Goal: Information Seeking & Learning: Check status

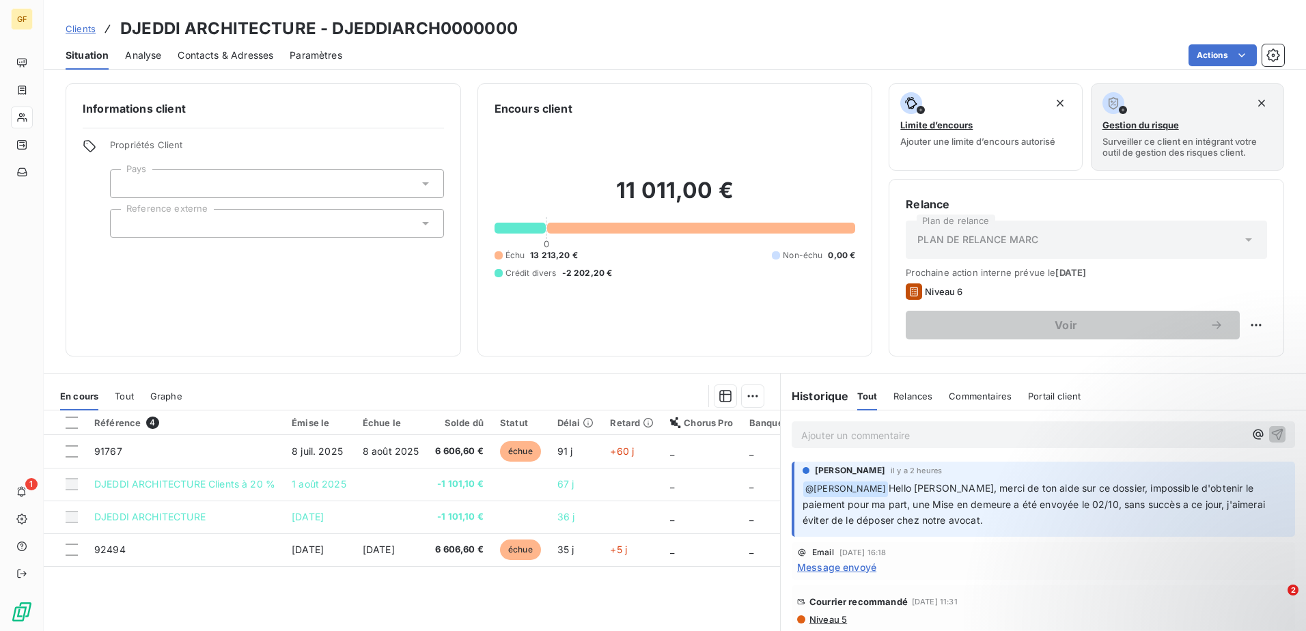
scroll to position [478, 0]
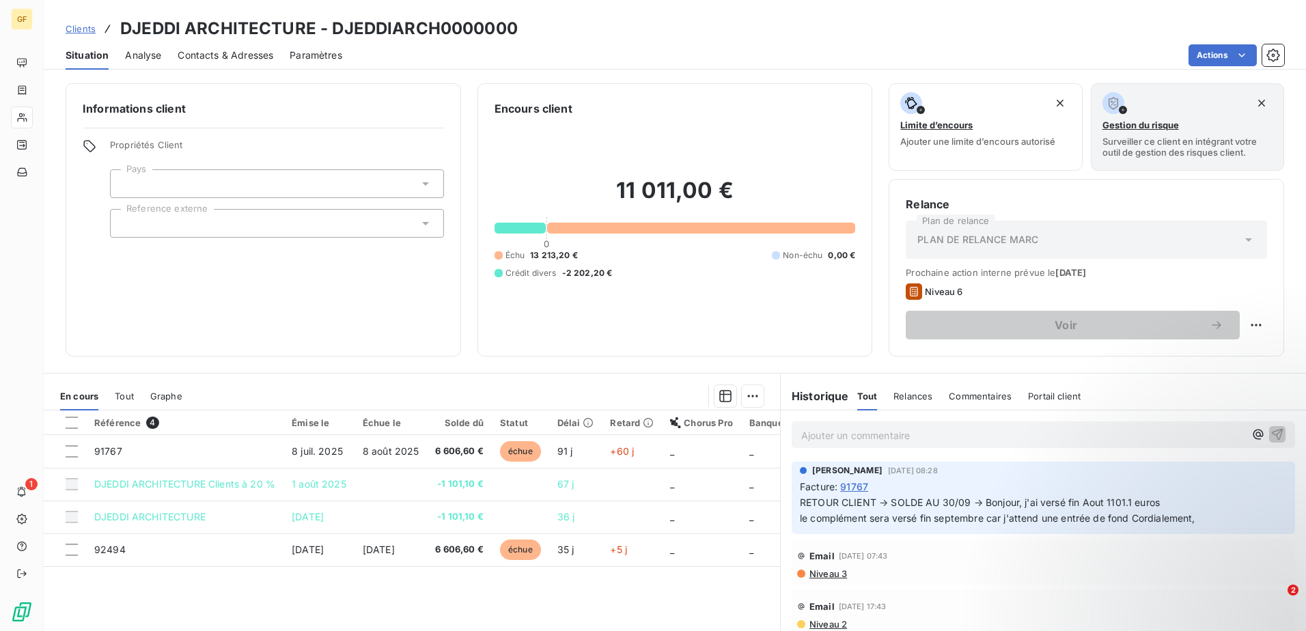
click at [158, 20] on h3 "DJEDDI ARCHITECTURE - DJEDDIARCH0000000" at bounding box center [319, 28] width 398 height 25
drag, startPoint x: 158, startPoint y: 20, endPoint x: 313, endPoint y: 16, distance: 154.4
click at [313, 16] on div "Clients DJEDDI ARCHITECTURE - DJEDDIARCH0000000 Situation Analyse Contacts & Ad…" at bounding box center [675, 35] width 1262 height 70
click at [74, 26] on span "Clients" at bounding box center [81, 28] width 30 height 11
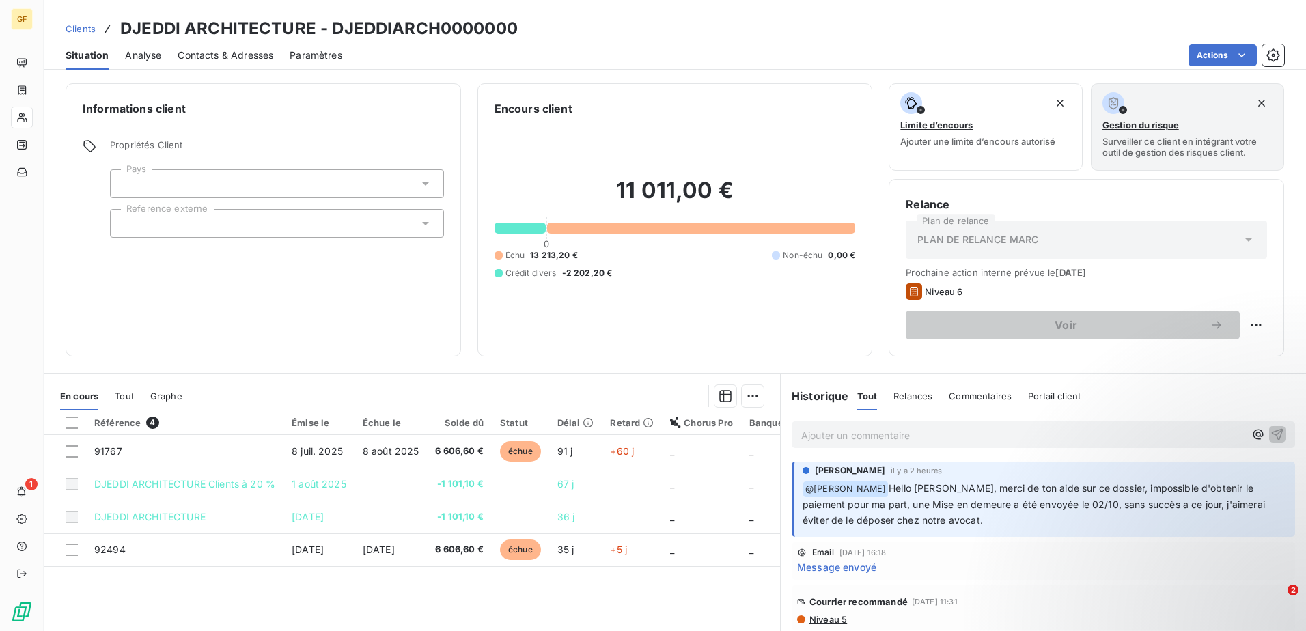
click at [640, 183] on h2 "11 011,00 €" at bounding box center [675, 197] width 361 height 41
drag, startPoint x: 117, startPoint y: 27, endPoint x: 312, endPoint y: 36, distance: 195.5
click at [312, 36] on div "Clients DJEDDI ARCHITECTURE - DJEDDIARCH0000000" at bounding box center [292, 28] width 452 height 25
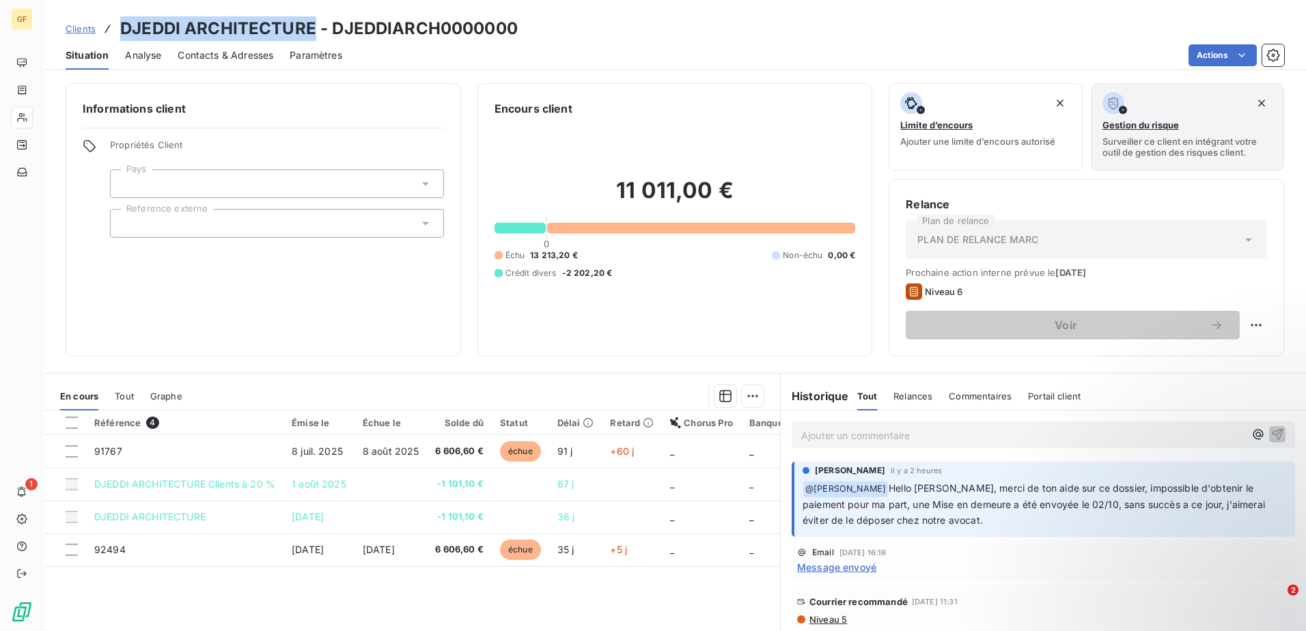
copy h3 "DJEDDI ARCHITECTURE"
